Goal: Obtain resource: Download file/media

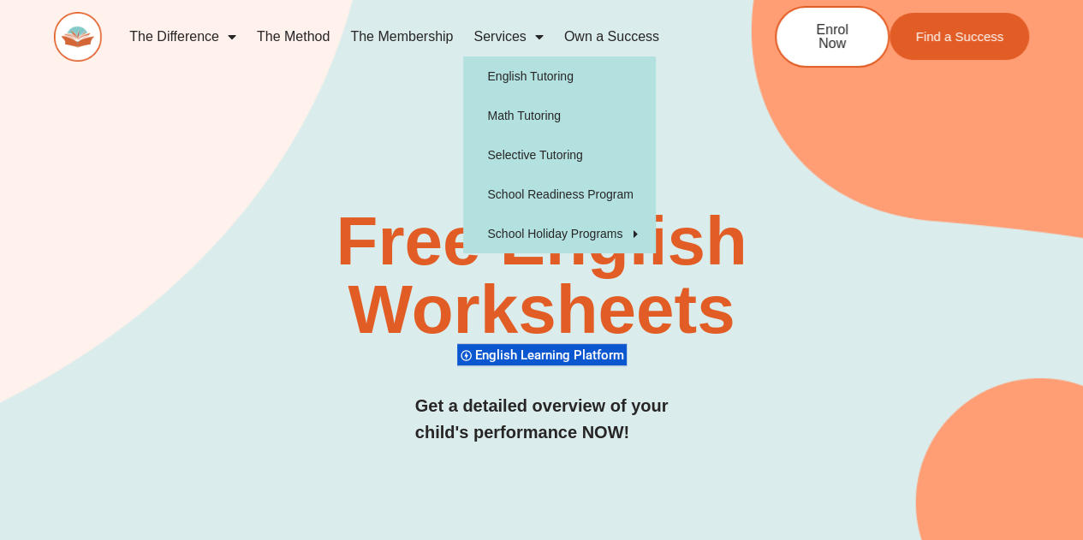
click at [754, 114] on div "SUCCESS TUTORING​ Free English Worksheets​ English Learning Platform Get a deta…" at bounding box center [541, 280] width 975 height 694
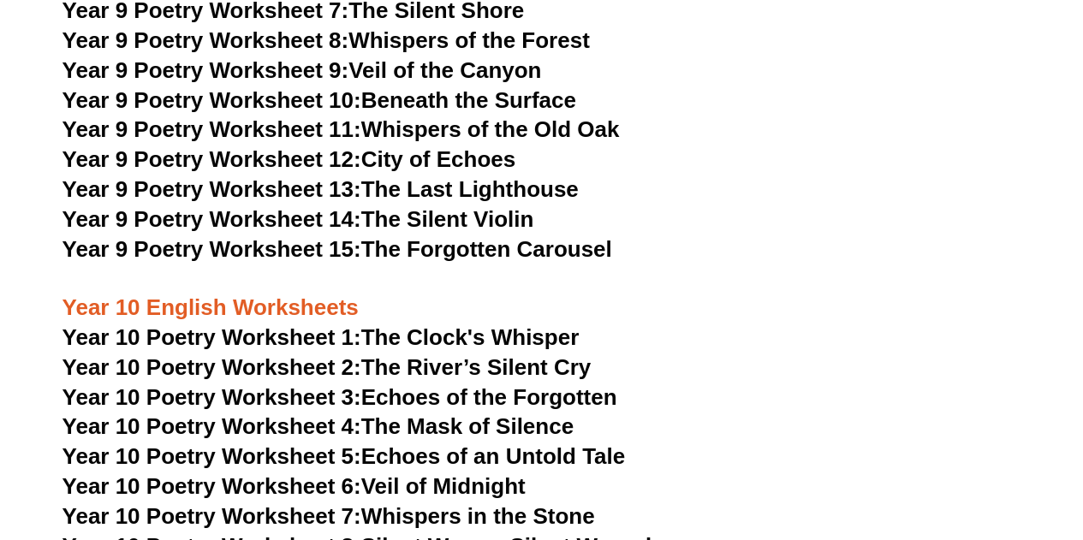
scroll to position [12075, 0]
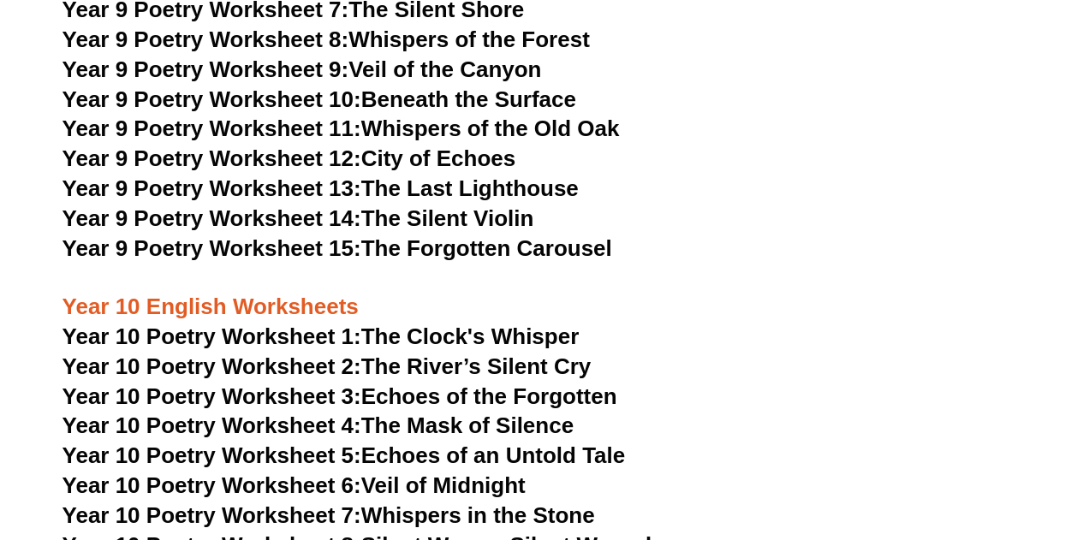
click at [312, 323] on span "Year 10 Poetry Worksheet 1:" at bounding box center [211, 336] width 299 height 26
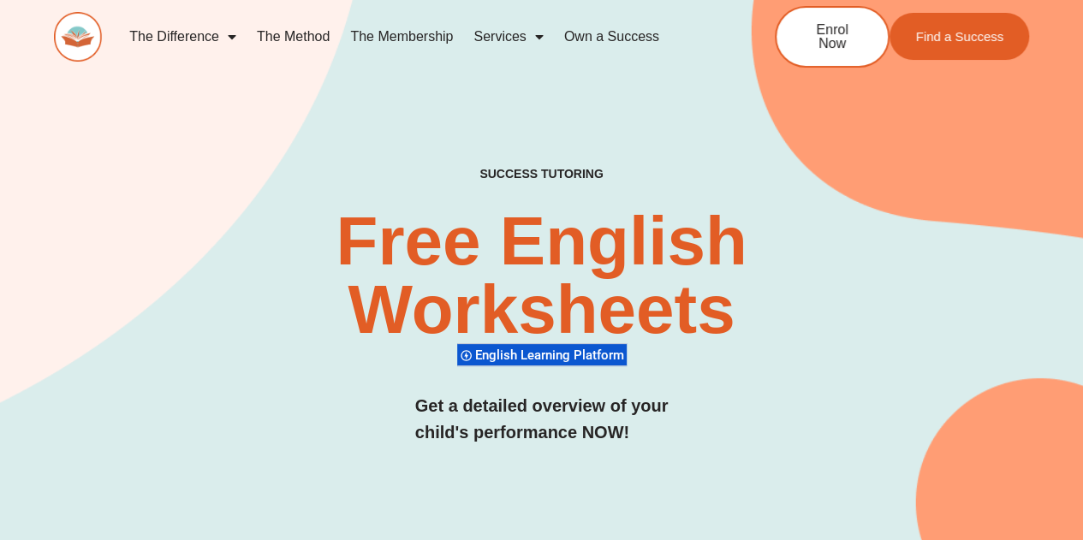
click at [421, 33] on link "The Membership" at bounding box center [401, 36] width 123 height 39
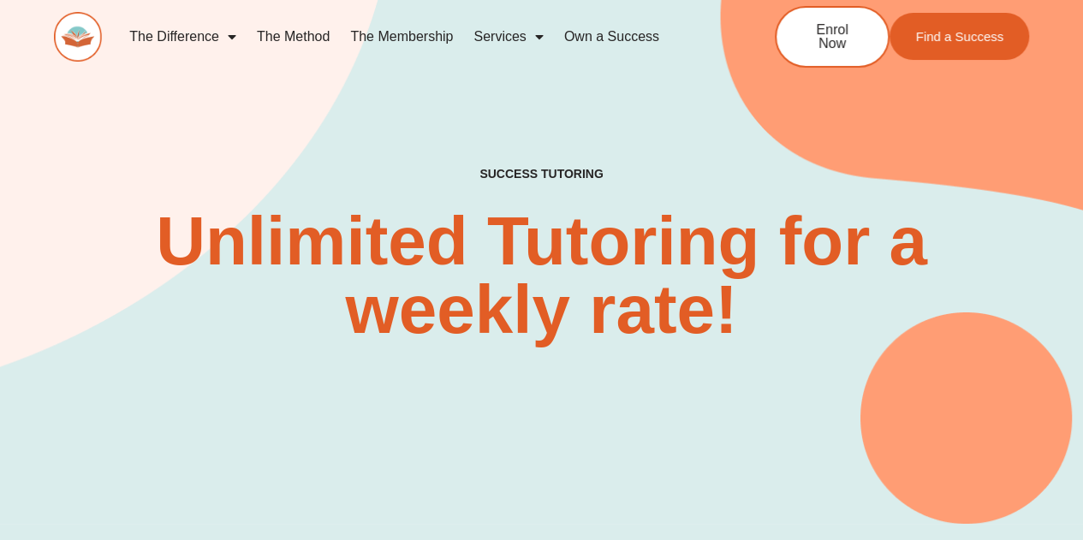
click at [301, 35] on link "The Method" at bounding box center [292, 36] width 93 height 39
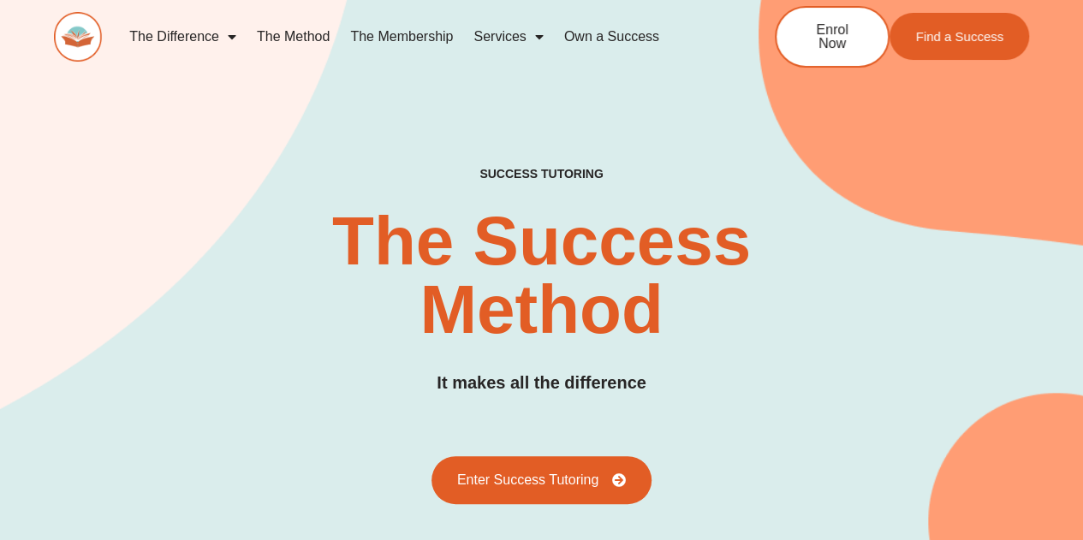
click at [537, 33] on span "Menu" at bounding box center [534, 36] width 17 height 31
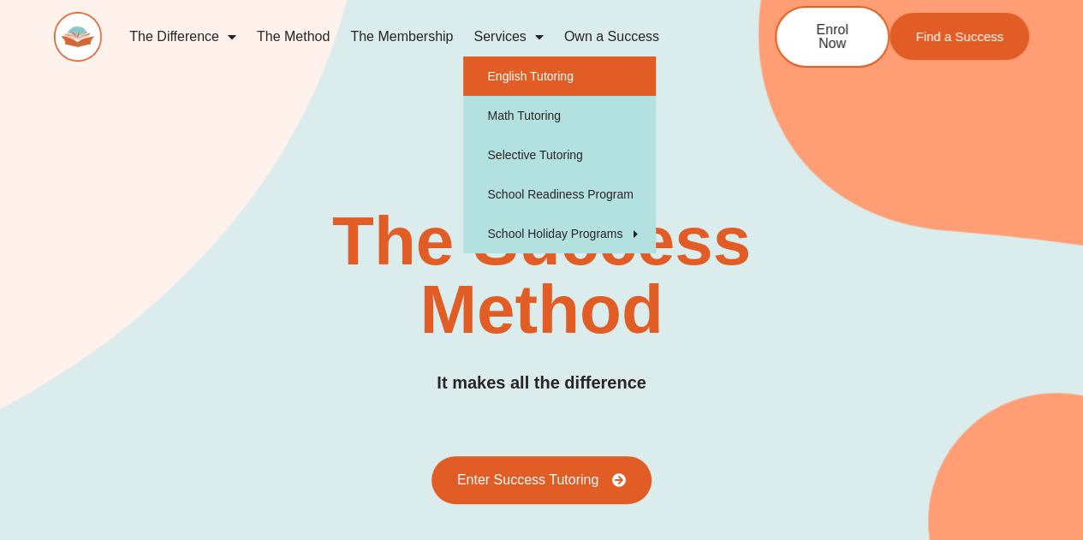
click at [535, 81] on link "English Tutoring" at bounding box center [559, 75] width 193 height 39
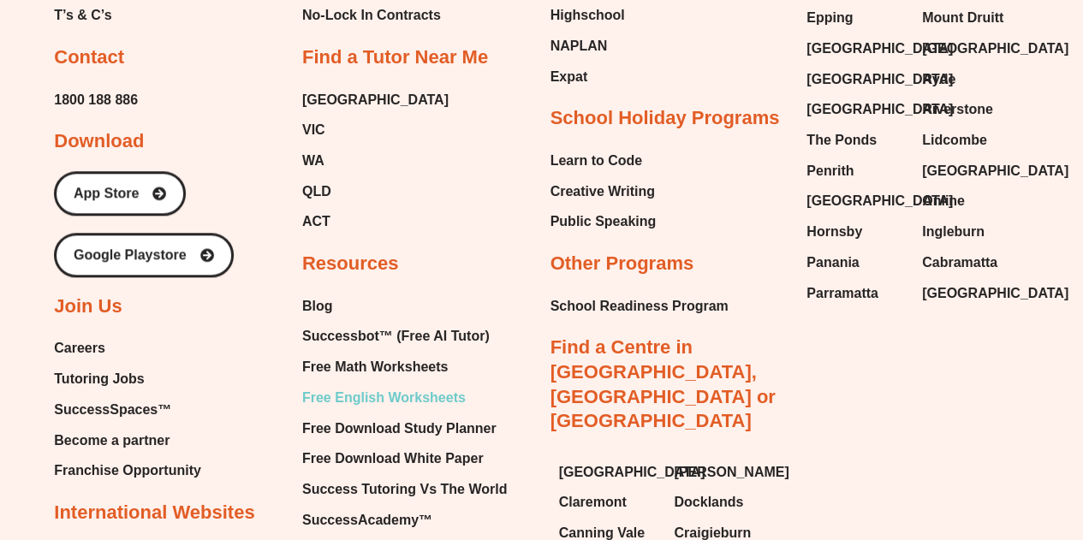
scroll to position [3909, 0]
click at [368, 401] on span "Free English Worksheets" at bounding box center [383, 399] width 163 height 26
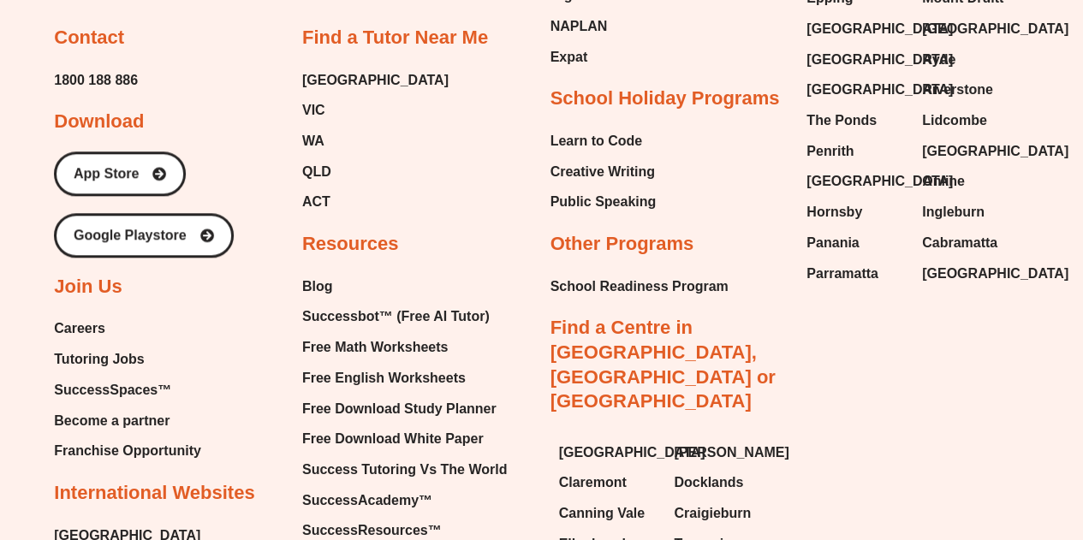
scroll to position [3931, 0]
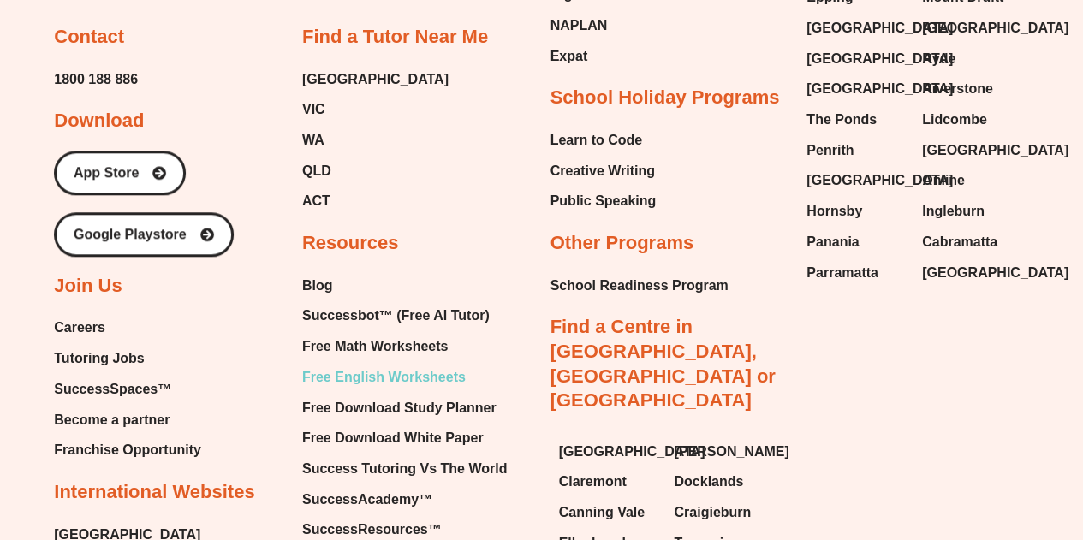
click at [402, 368] on span "Free English Worksheets" at bounding box center [383, 378] width 163 height 26
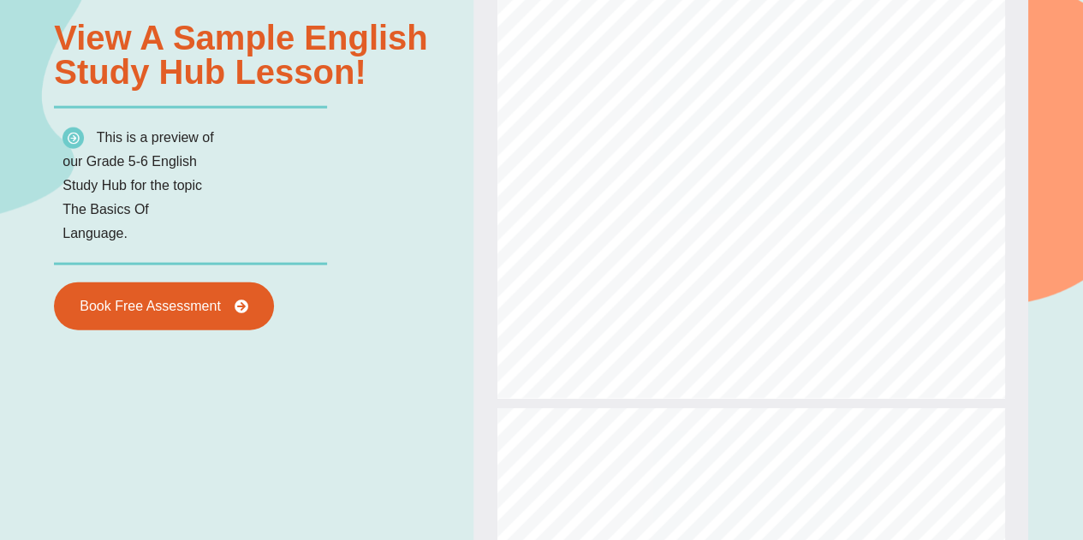
type input "*"
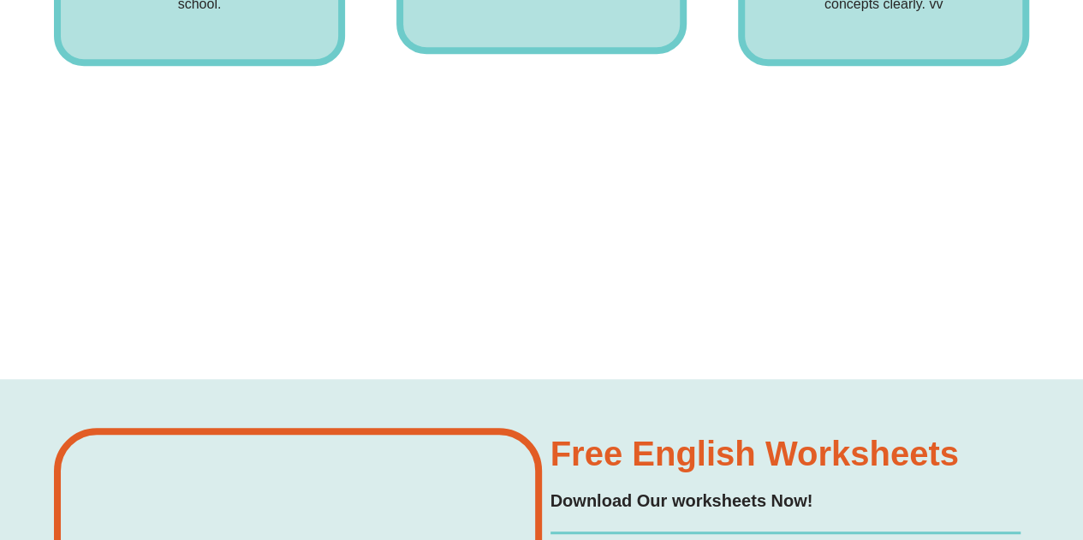
scroll to position [13432, 0]
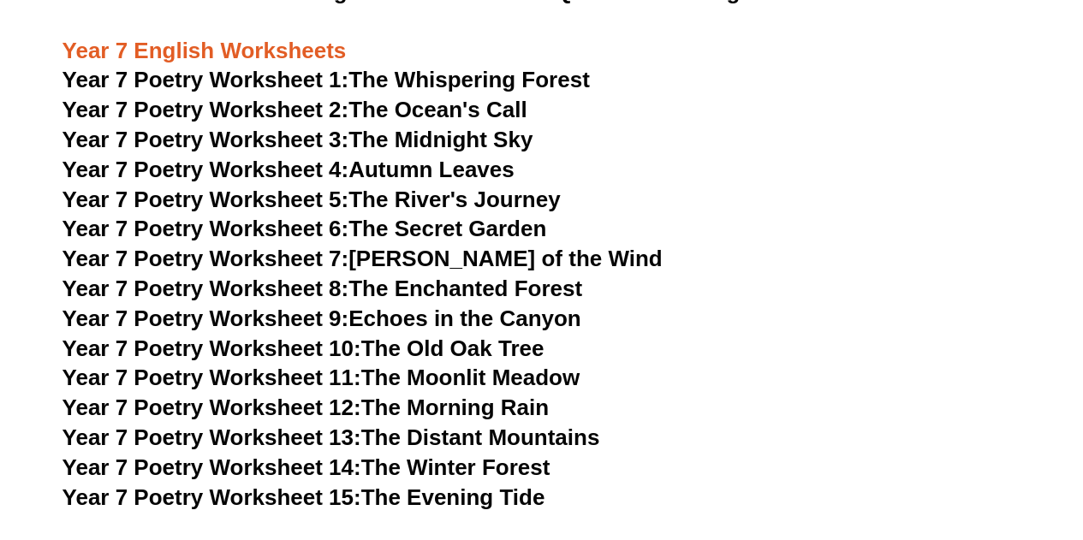
scroll to position [10817, 0]
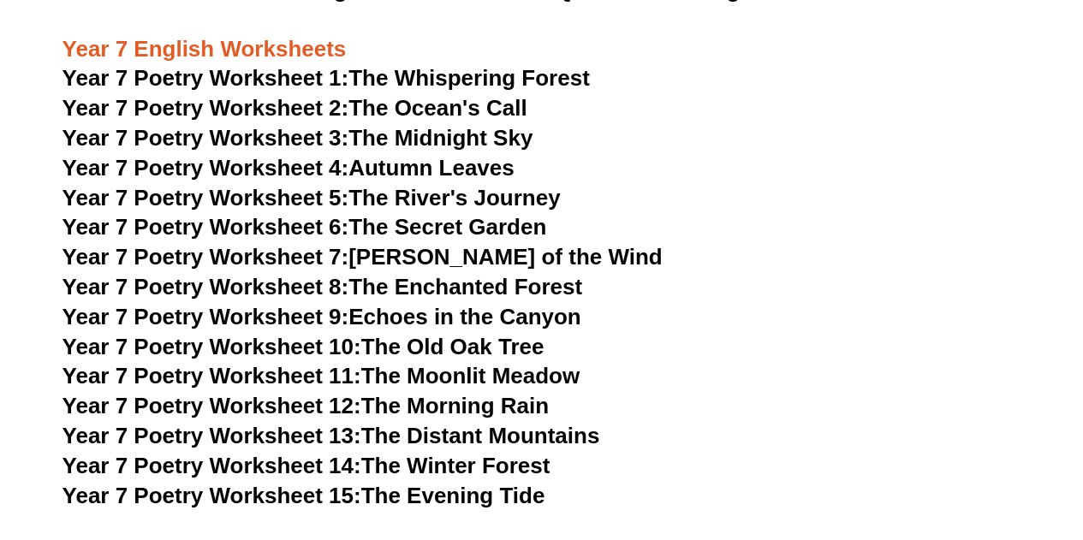
click at [241, 244] on span "Year 7 Poetry Worksheet 7:" at bounding box center [205, 257] width 287 height 26
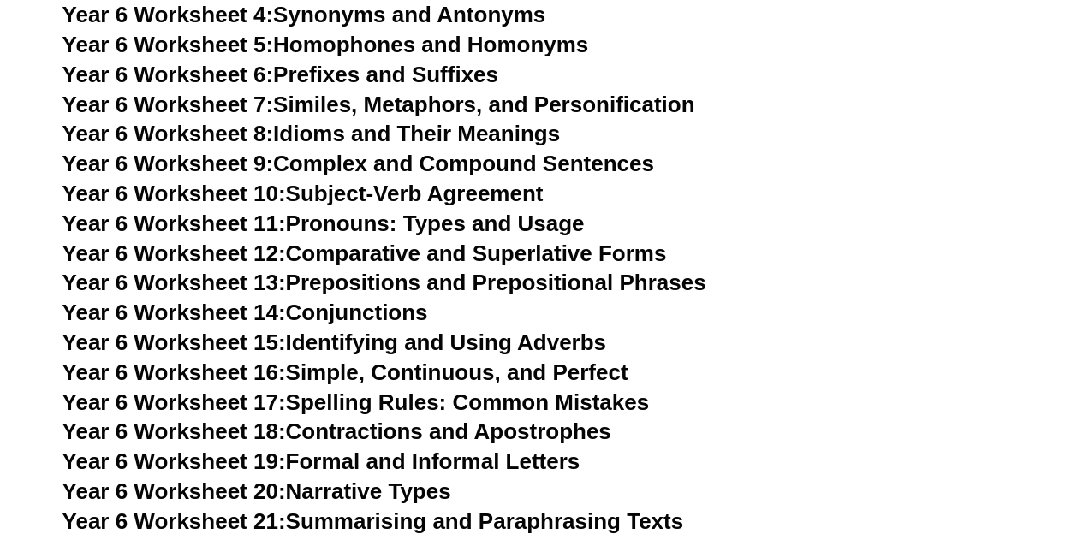
scroll to position [9995, 0]
